Goal: Task Accomplishment & Management: Manage account settings

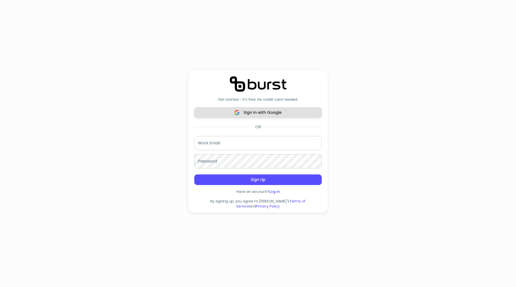
scroll to position [76, 0]
click at [277, 116] on span "Sign in with Google" at bounding box center [258, 112] width 116 height 7
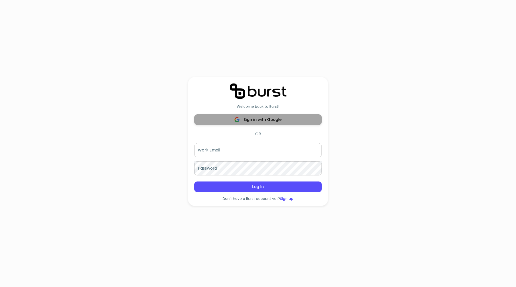
click at [288, 121] on span "Sign in with Google" at bounding box center [258, 120] width 116 height 7
